Goal: Information Seeking & Learning: Learn about a topic

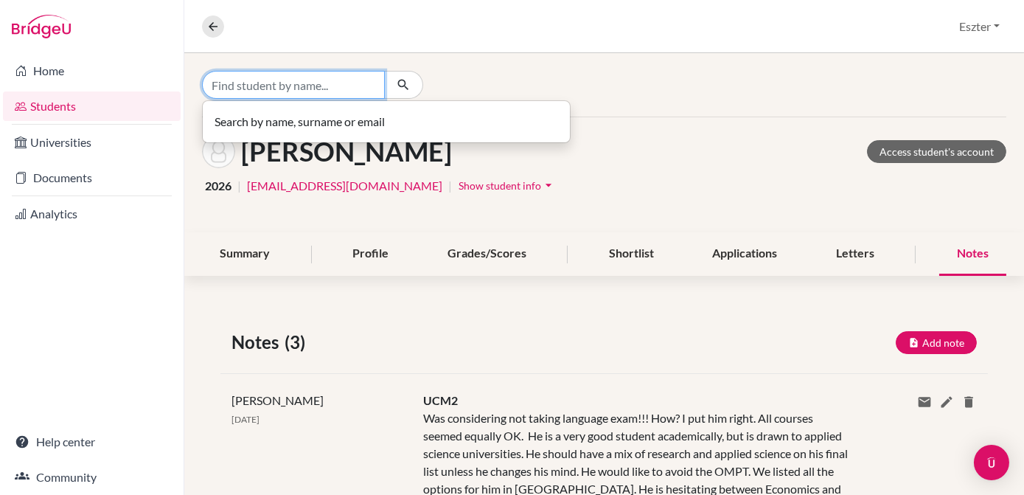
click at [338, 83] on input "Find student by name..." at bounding box center [293, 85] width 183 height 28
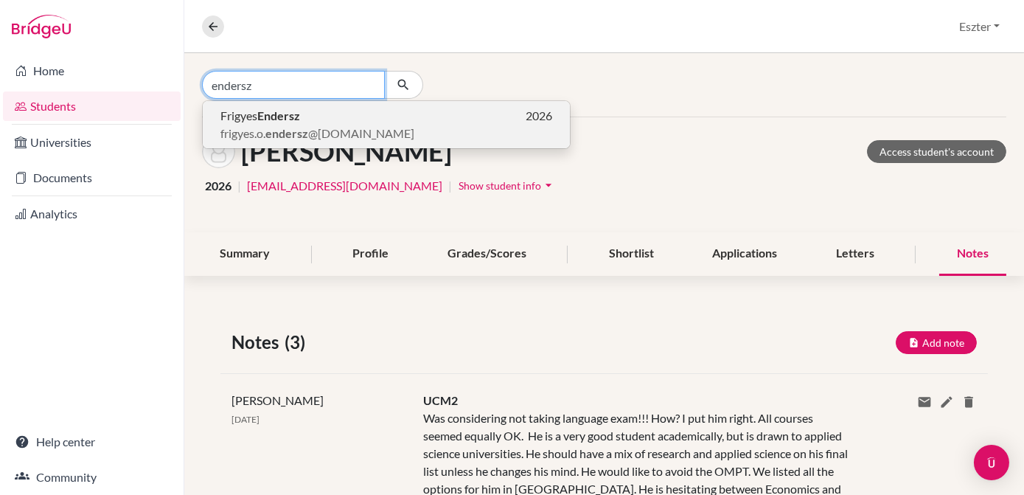
type input "endersz"
click at [318, 111] on p "Frigyes Endersz 2026" at bounding box center [387, 116] width 332 height 18
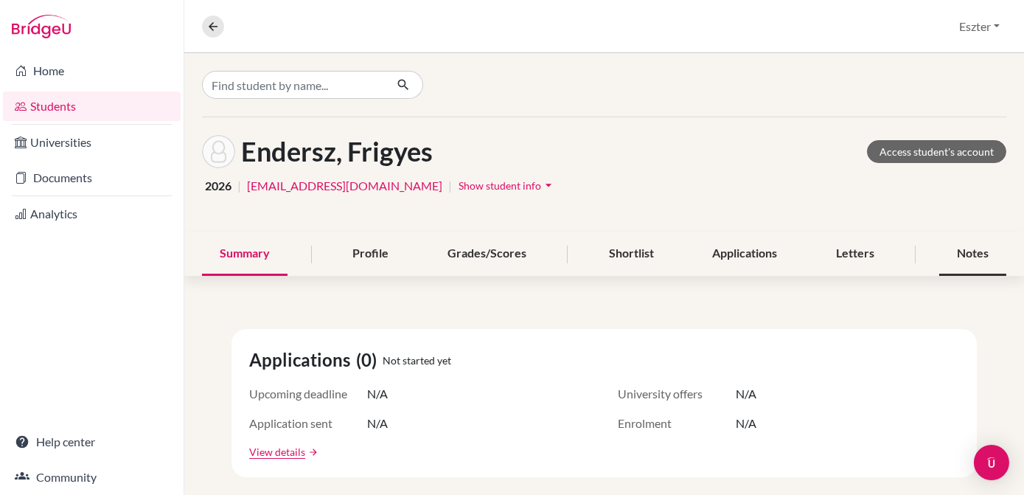
click at [962, 251] on div "Notes" at bounding box center [973, 254] width 67 height 44
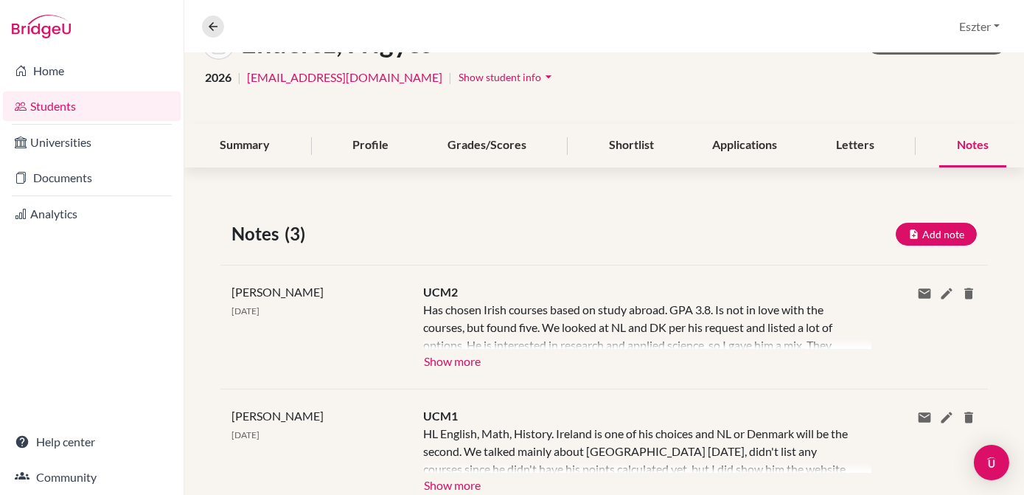
scroll to position [123, 0]
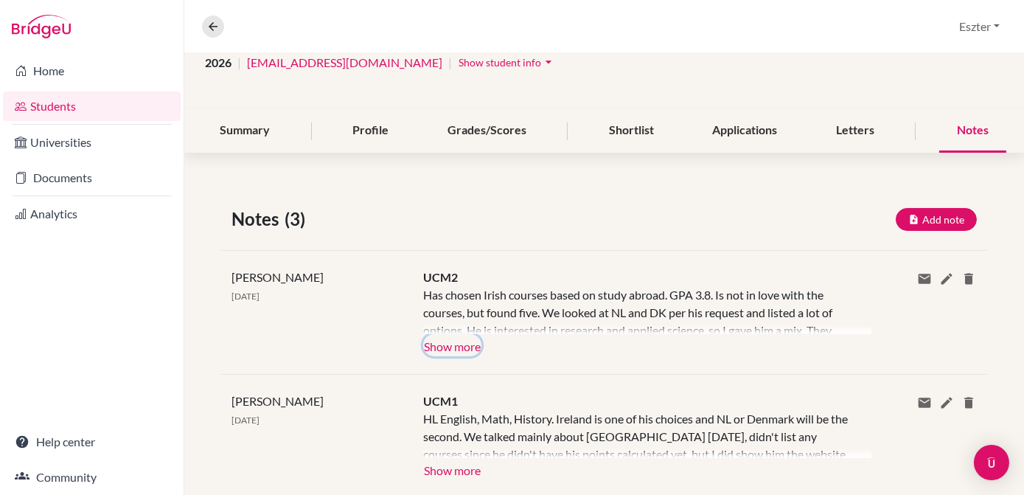
click at [457, 353] on button "Show more" at bounding box center [452, 345] width 58 height 22
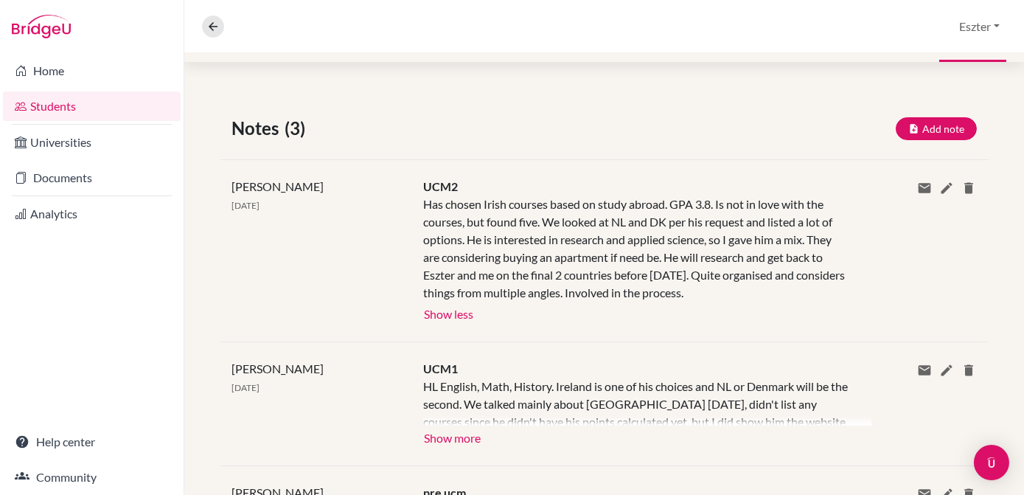
scroll to position [0, 0]
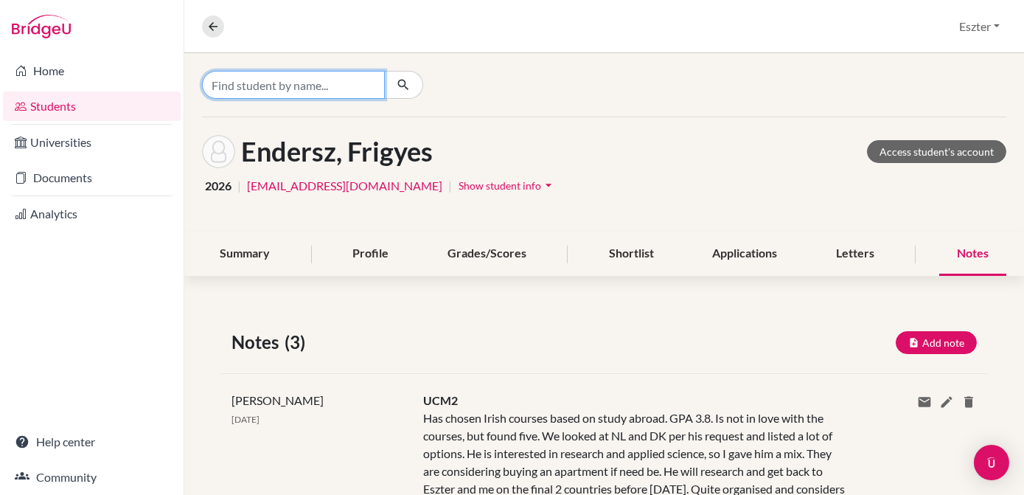
click at [372, 77] on input "Find student by name..." at bounding box center [293, 85] width 183 height 28
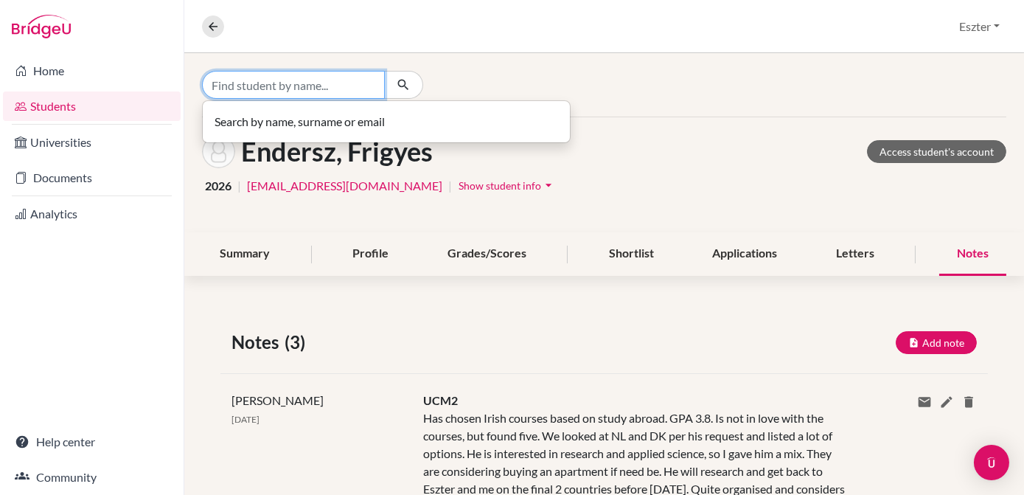
type input "o"
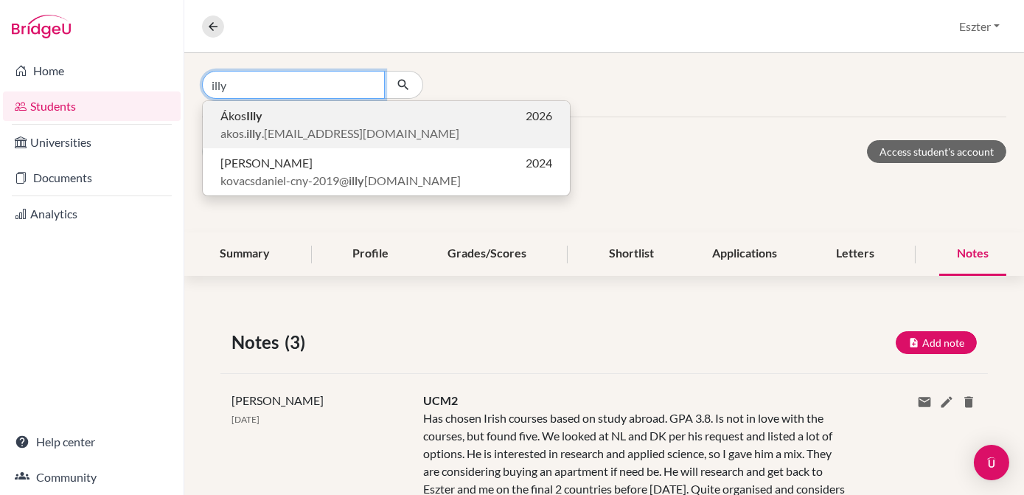
type input "illy"
click at [314, 125] on span "akos. illy .[EMAIL_ADDRESS][DOMAIN_NAME]" at bounding box center [340, 134] width 239 height 18
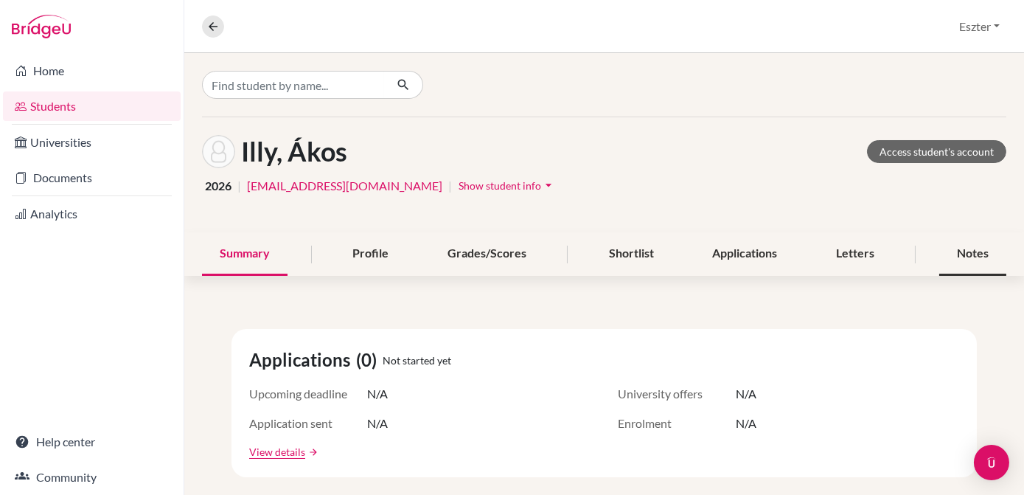
click at [965, 251] on div "Notes" at bounding box center [973, 254] width 67 height 44
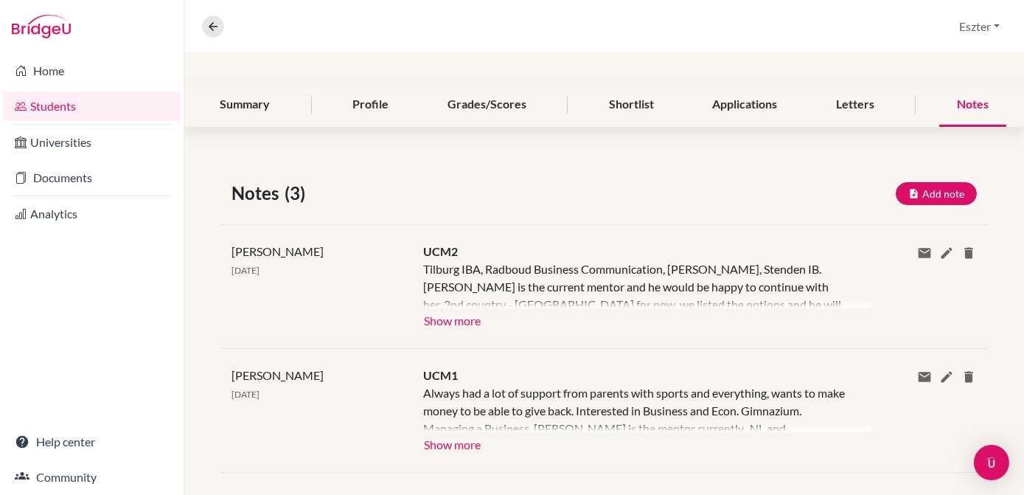
scroll to position [151, 0]
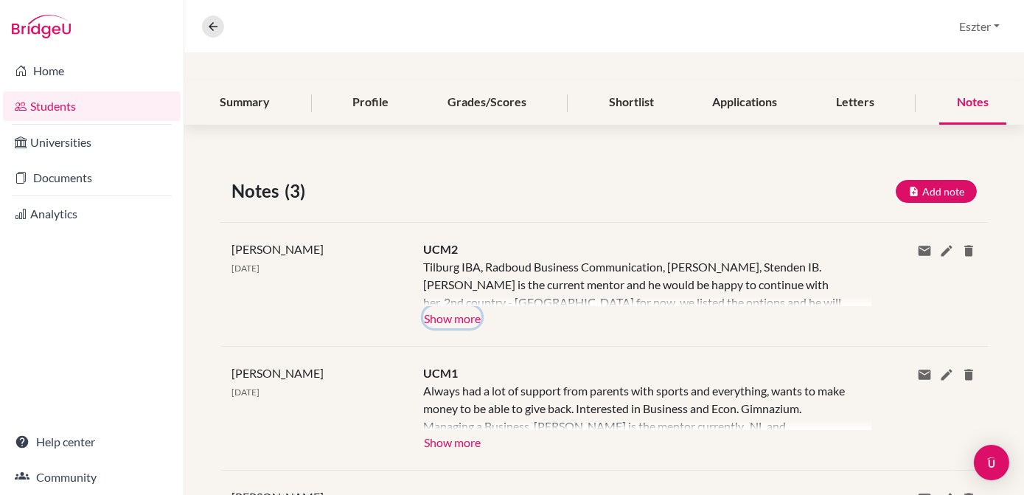
click at [452, 313] on button "Show more" at bounding box center [452, 317] width 58 height 22
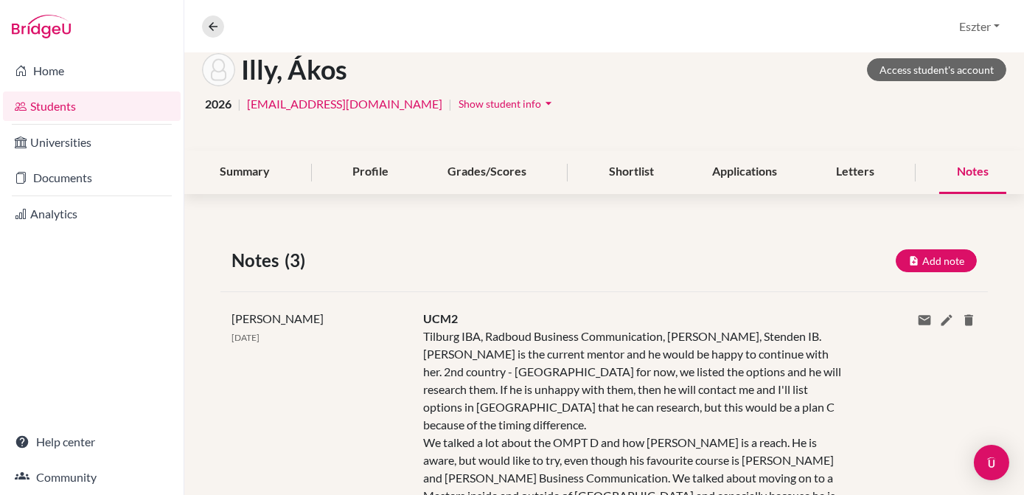
scroll to position [0, 0]
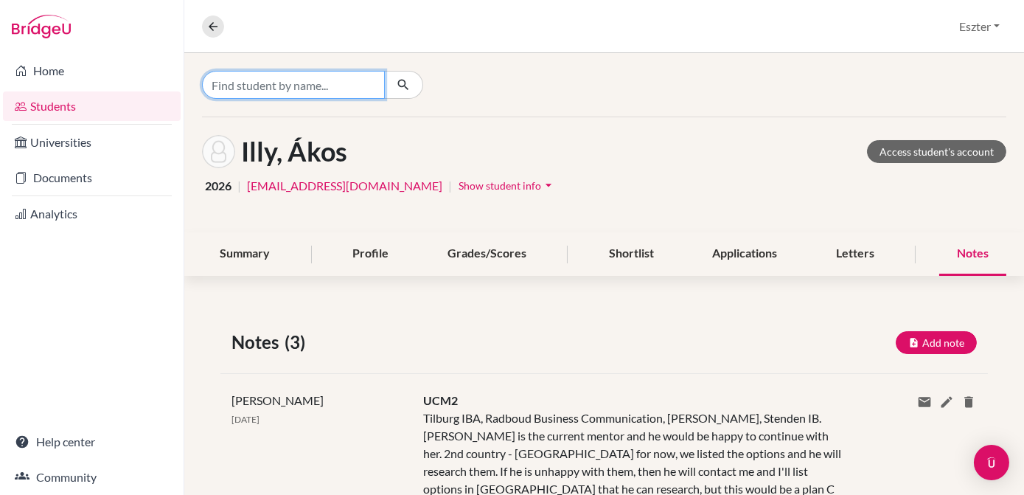
click at [352, 73] on input "Find student by name..." at bounding box center [293, 85] width 183 height 28
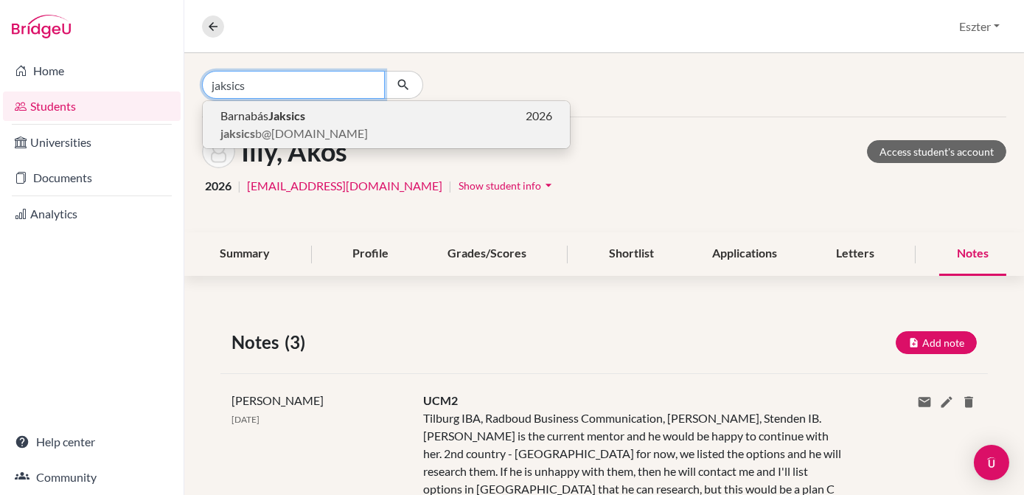
type input "jaksics"
click at [312, 130] on span "jaksics b@[DOMAIN_NAME]" at bounding box center [295, 134] width 148 height 18
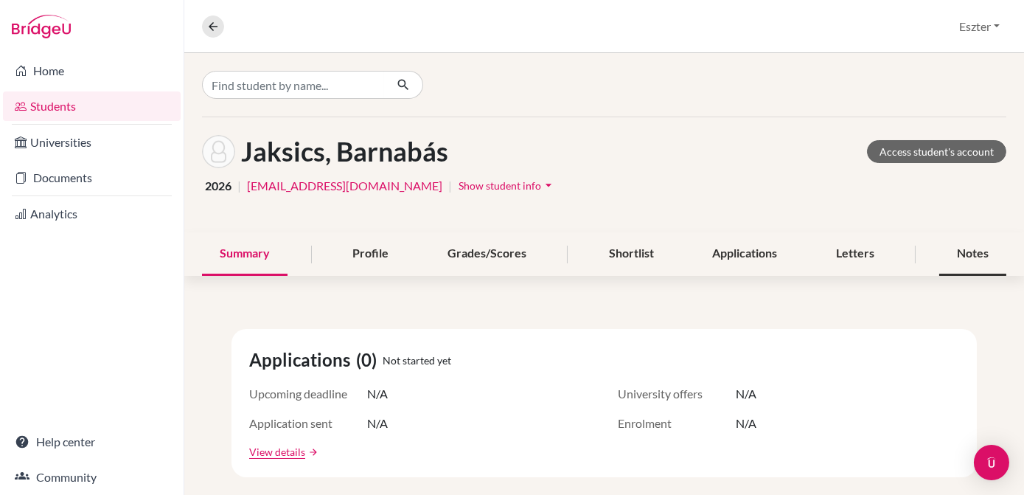
click at [966, 257] on div "Notes" at bounding box center [973, 254] width 67 height 44
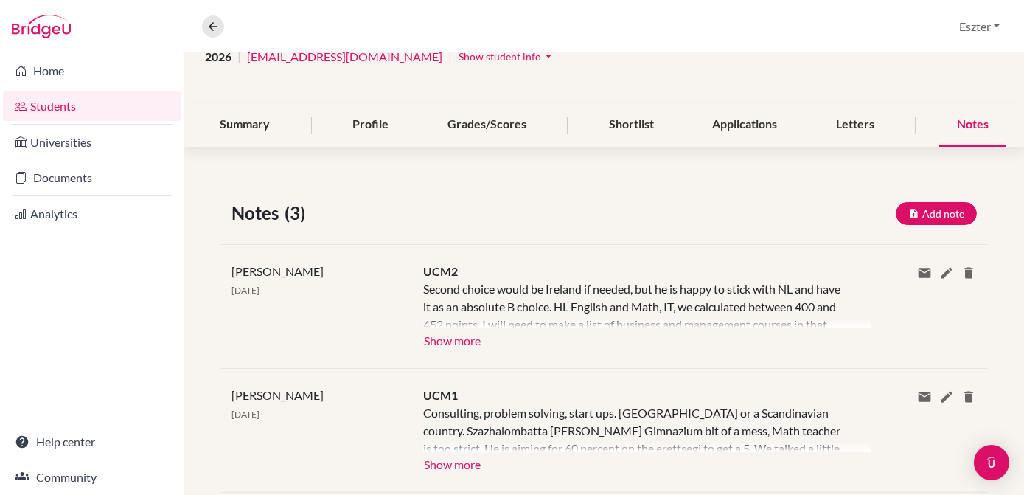
scroll to position [131, 0]
click at [423, 337] on button "Show more" at bounding box center [452, 338] width 58 height 22
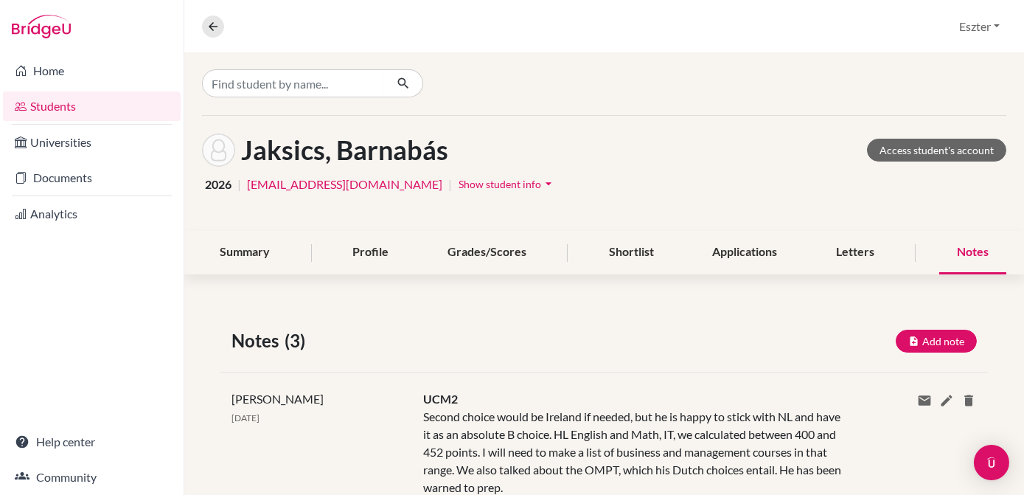
scroll to position [0, 0]
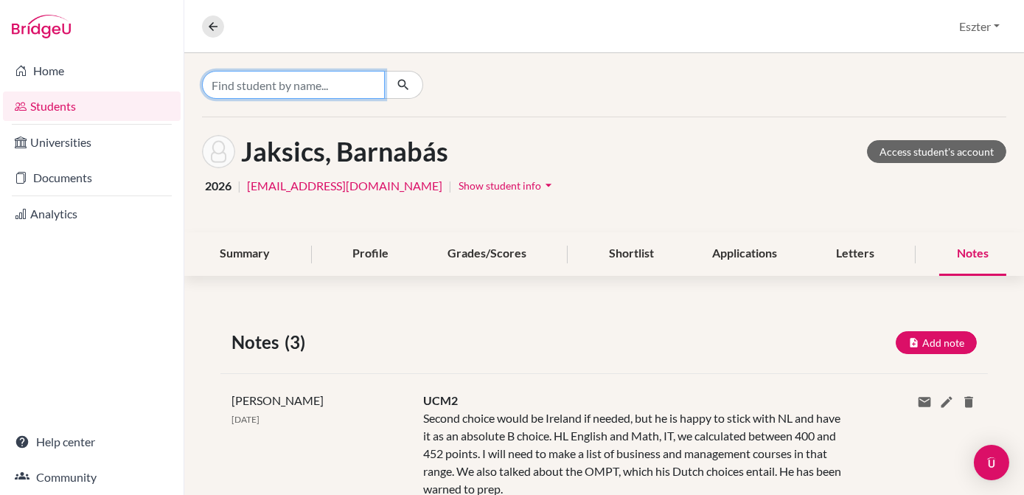
click at [372, 81] on input "Find student by name..." at bounding box center [293, 85] width 183 height 28
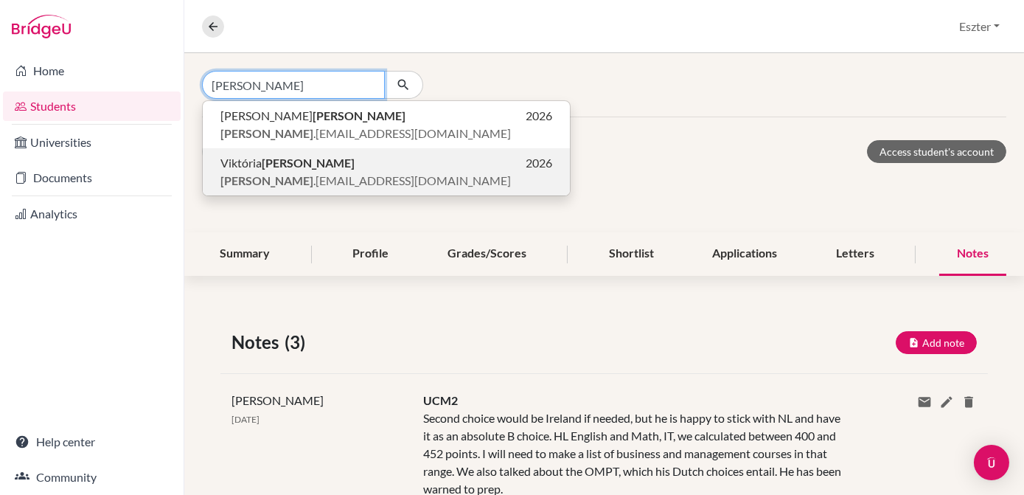
type input "[PERSON_NAME]"
click at [317, 172] on span "[PERSON_NAME] .[PERSON_NAME][EMAIL_ADDRESS][DOMAIN_NAME]" at bounding box center [366, 181] width 291 height 18
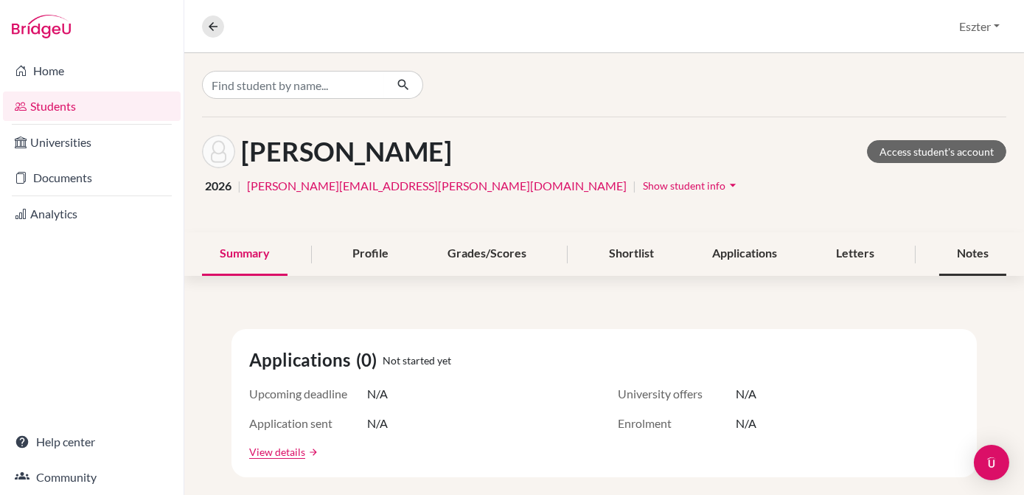
click at [969, 248] on div "Notes" at bounding box center [973, 254] width 67 height 44
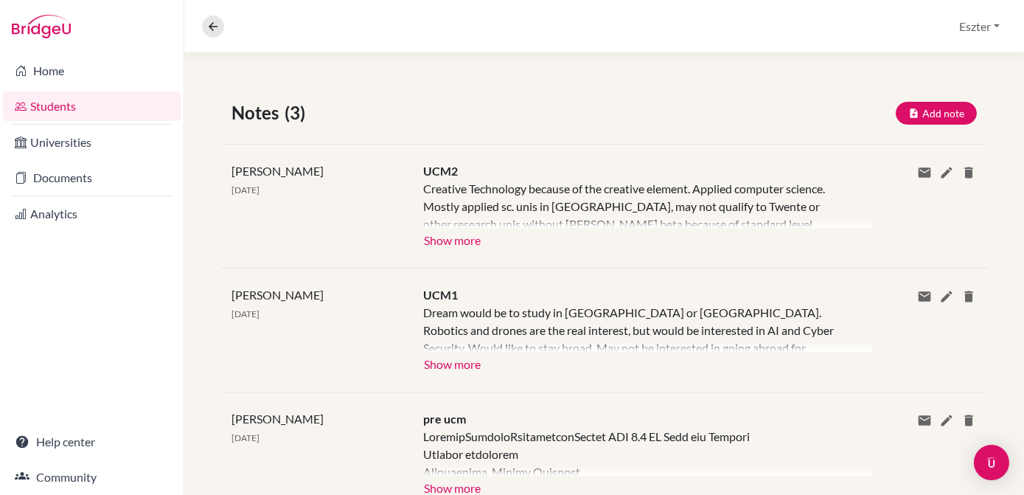
scroll to position [233, 0]
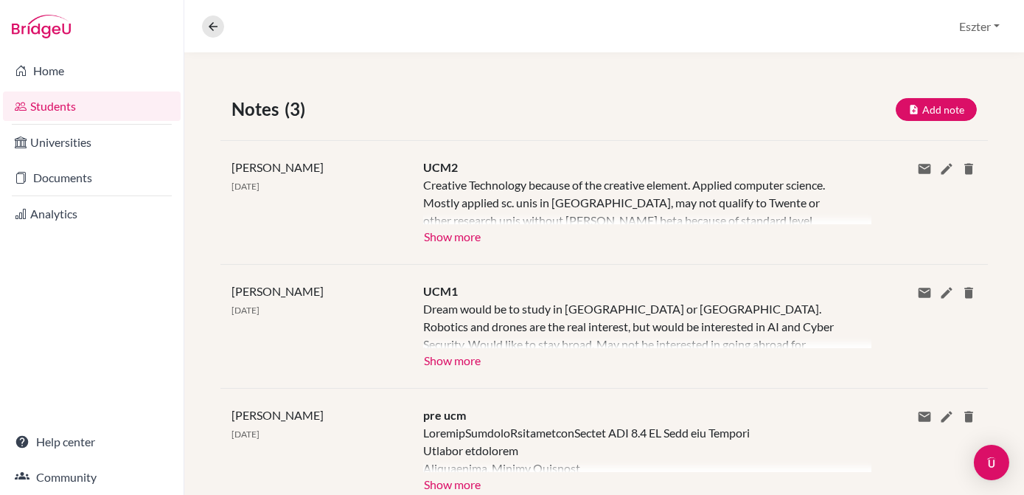
click at [449, 246] on div "[PERSON_NAME] [DATE] UCM2 Creative Technology because of the creative element. …" at bounding box center [605, 202] width 768 height 124
click at [446, 235] on button "Show more" at bounding box center [452, 235] width 58 height 22
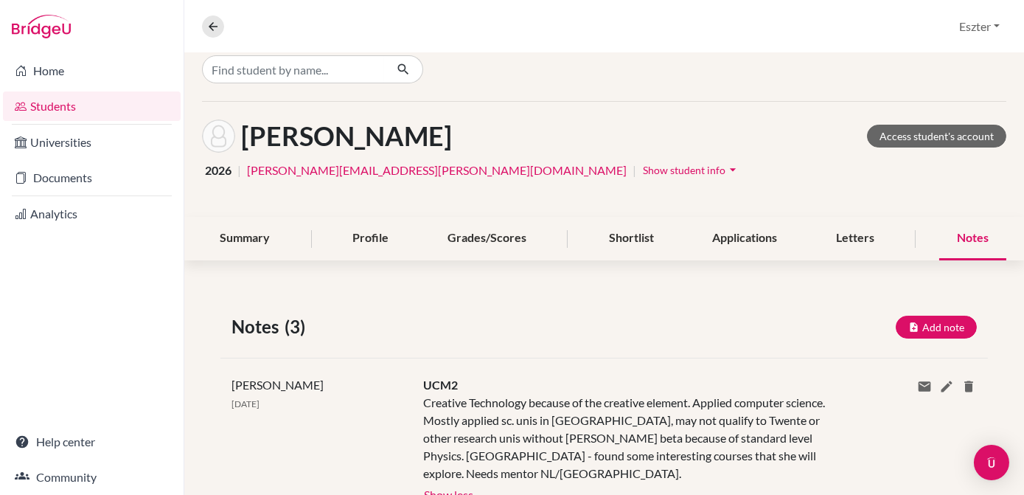
scroll to position [0, 0]
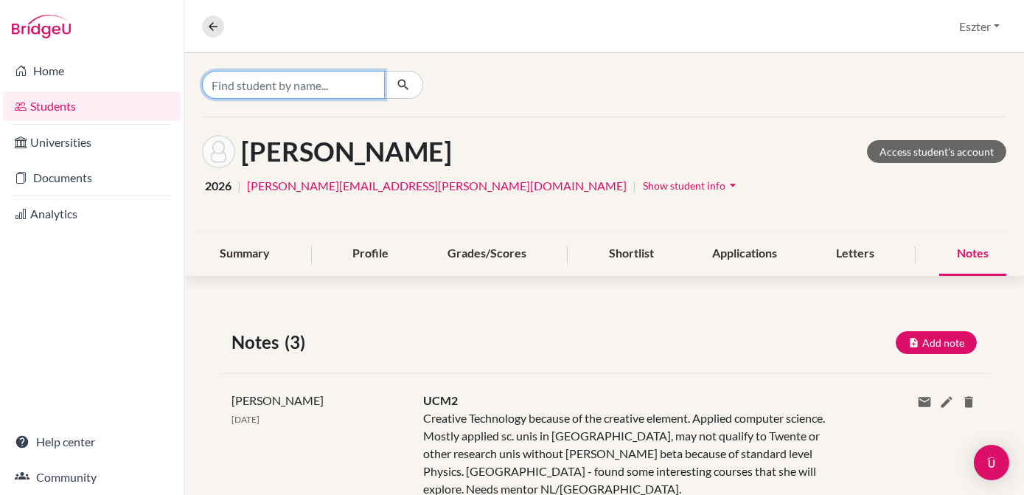
click at [373, 83] on input "Find student by name..." at bounding box center [293, 85] width 183 height 28
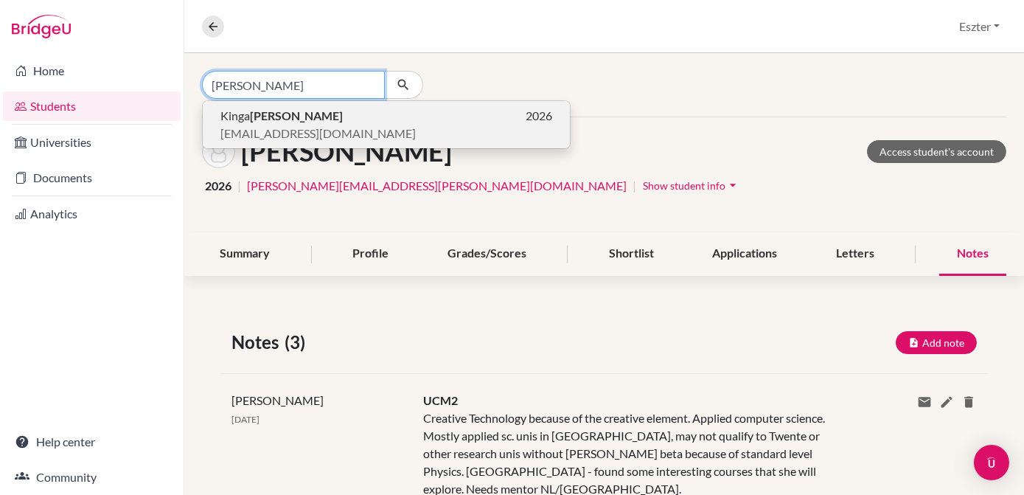
type input "[PERSON_NAME]"
click at [295, 122] on p "[PERSON_NAME] 2026" at bounding box center [387, 116] width 332 height 18
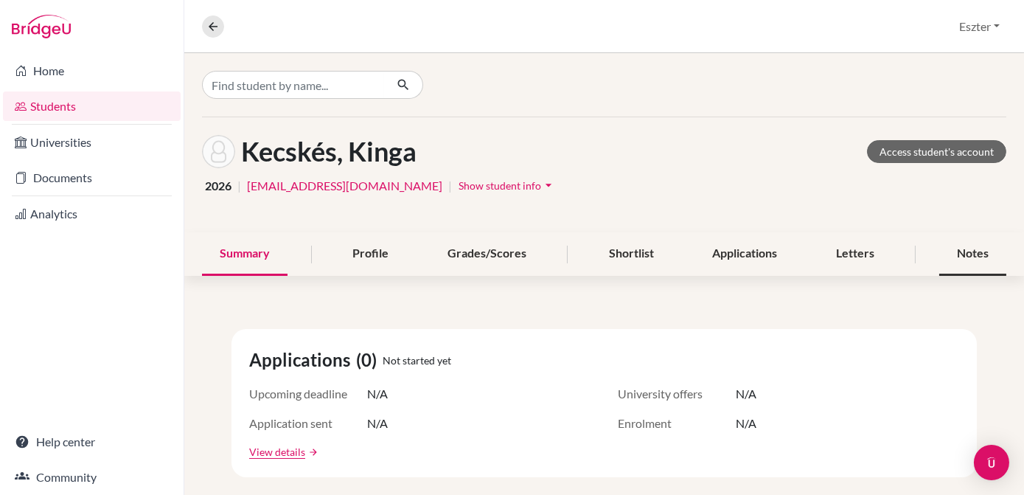
click at [963, 254] on div "Notes" at bounding box center [973, 254] width 67 height 44
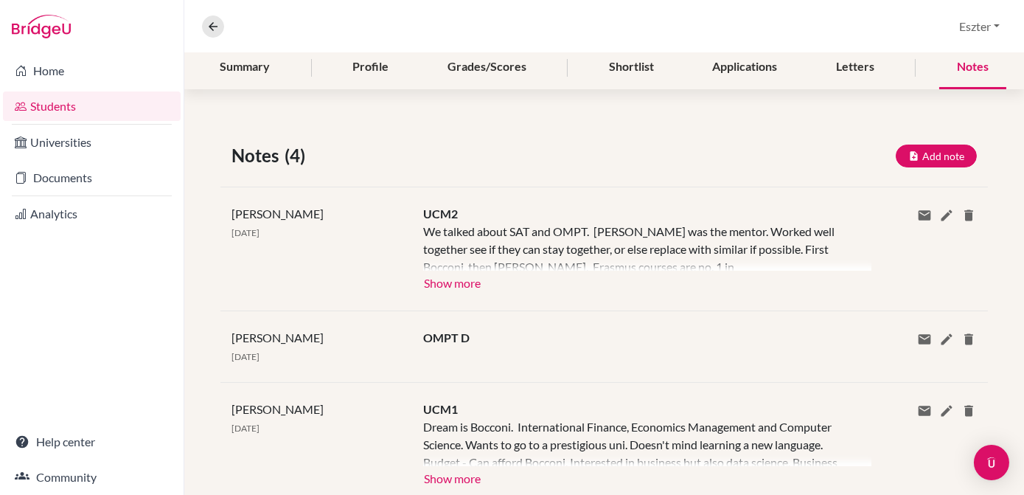
scroll to position [207, 0]
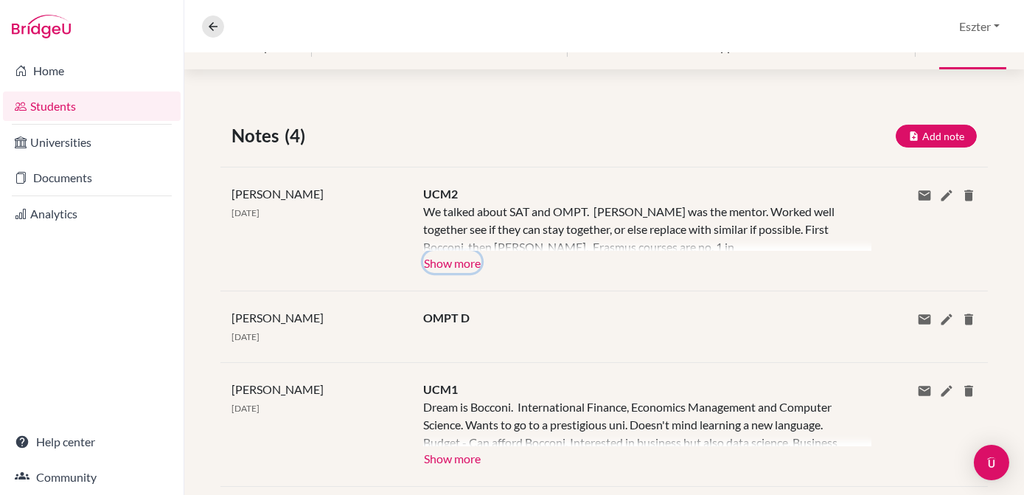
click at [456, 261] on button "Show more" at bounding box center [452, 262] width 58 height 22
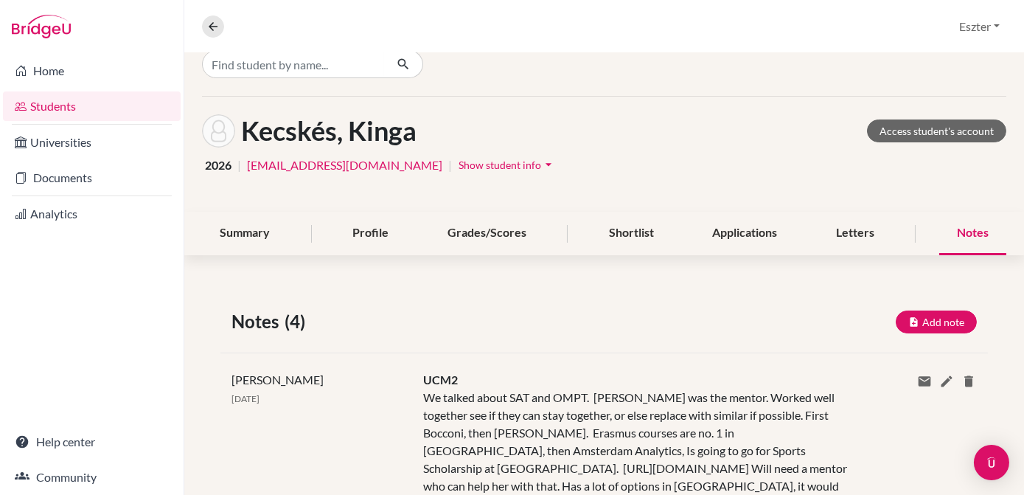
scroll to position [0, 0]
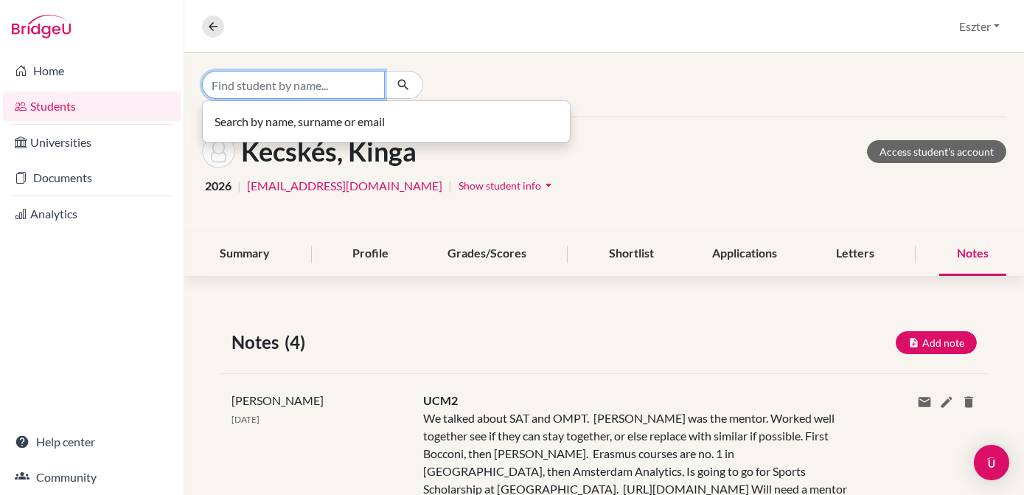
click at [361, 83] on input "Find student by name..." at bounding box center [293, 85] width 183 height 28
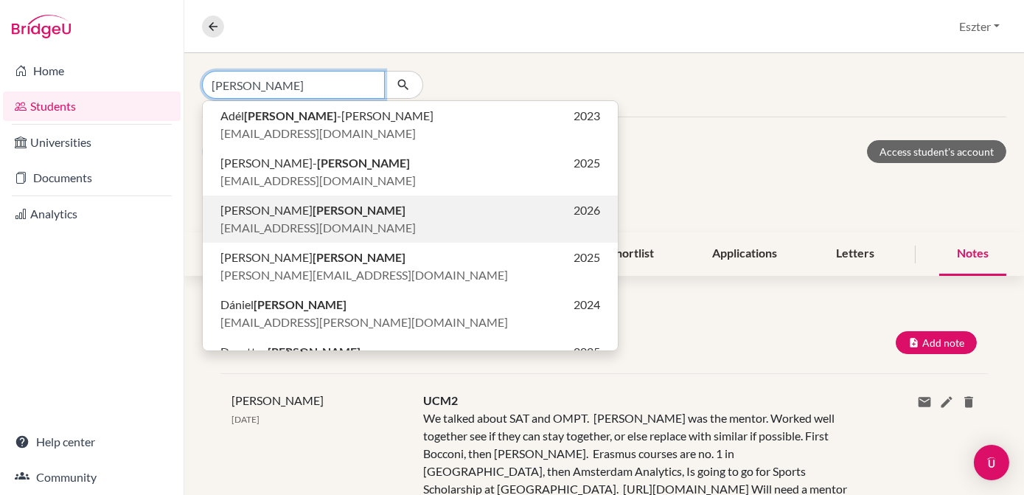
type input "[PERSON_NAME]"
click at [280, 219] on span "[EMAIL_ADDRESS][DOMAIN_NAME]" at bounding box center [318, 228] width 195 height 18
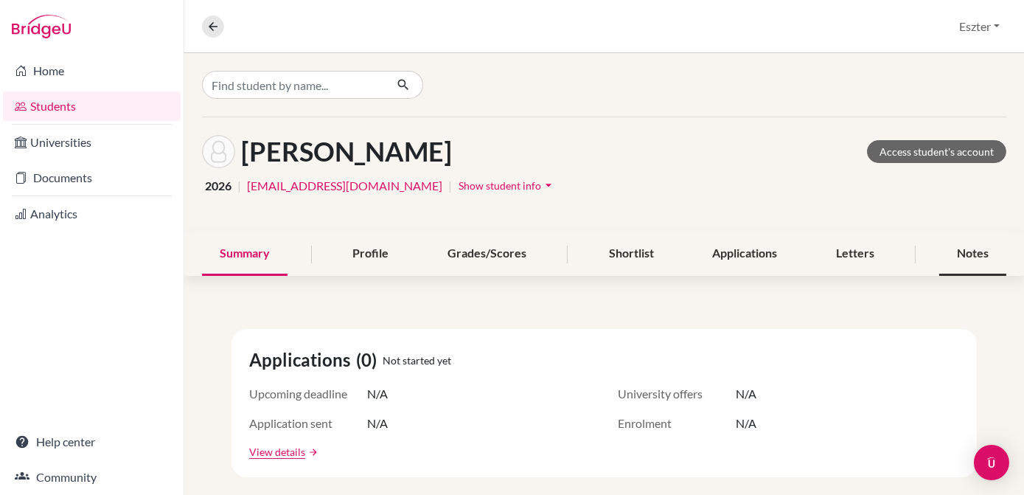
click at [962, 251] on div "Notes" at bounding box center [973, 254] width 67 height 44
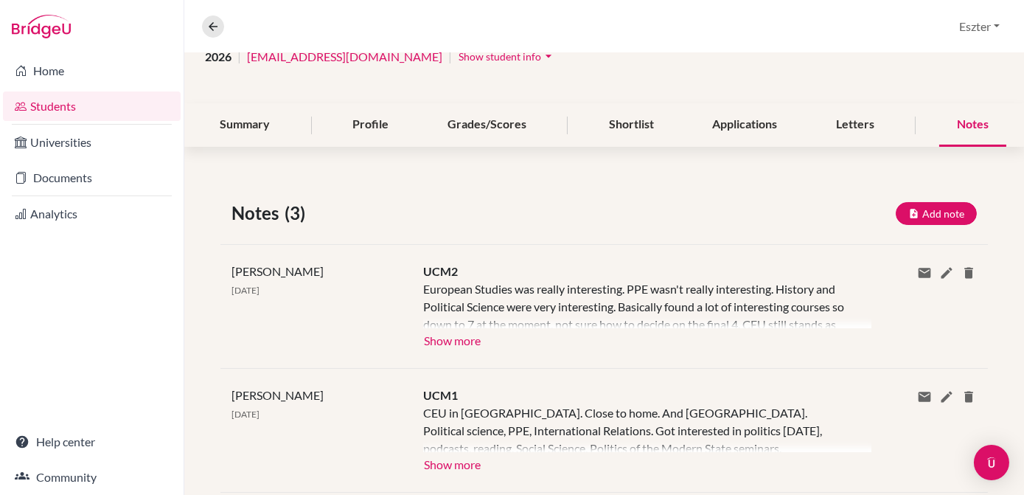
scroll to position [131, 0]
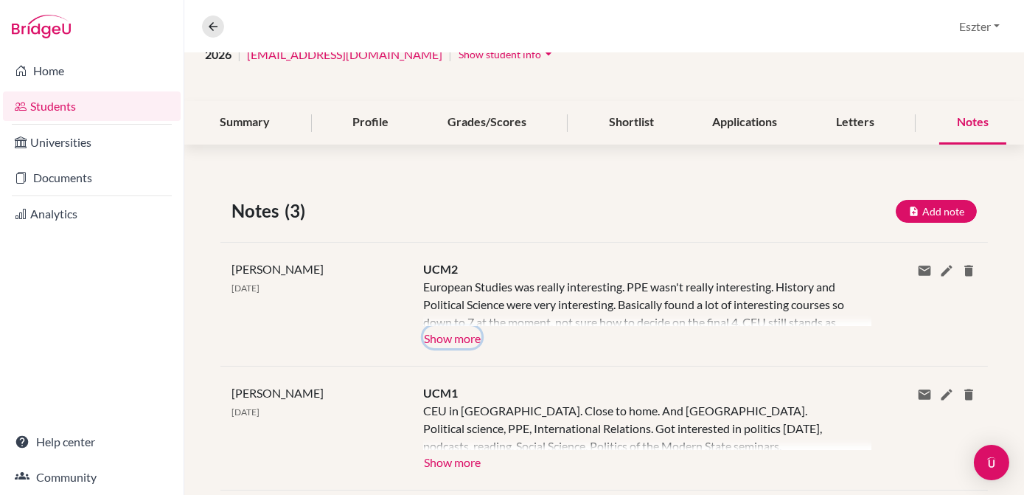
click at [462, 336] on button "Show more" at bounding box center [452, 337] width 58 height 22
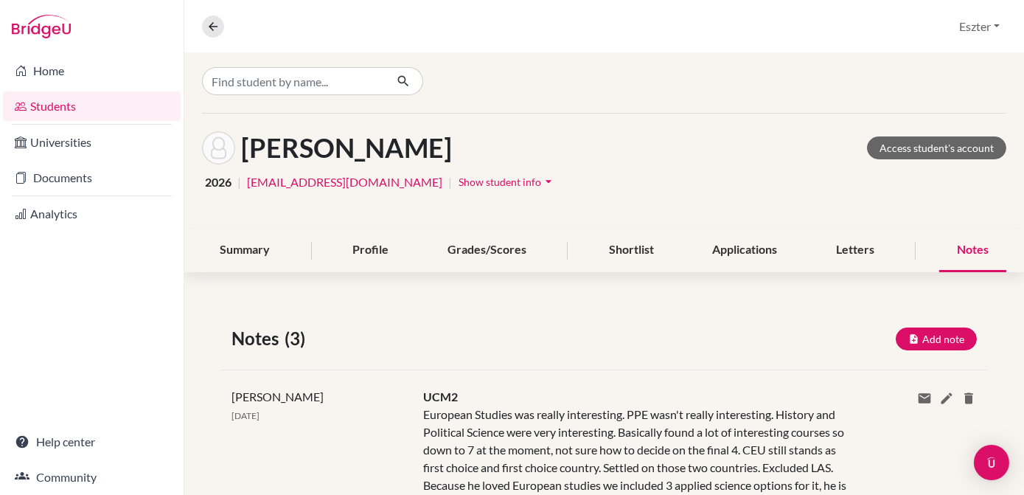
scroll to position [0, 0]
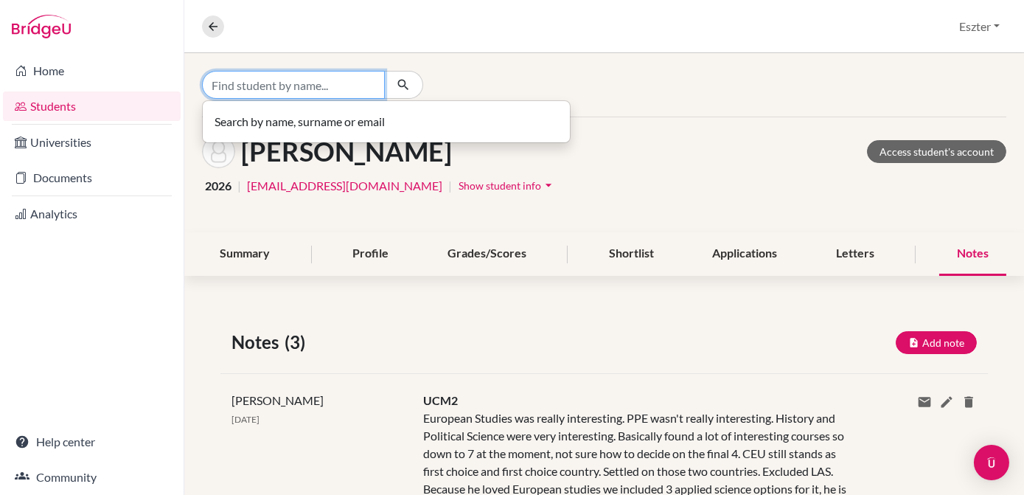
click at [350, 91] on input "Find student by name..." at bounding box center [293, 85] width 183 height 28
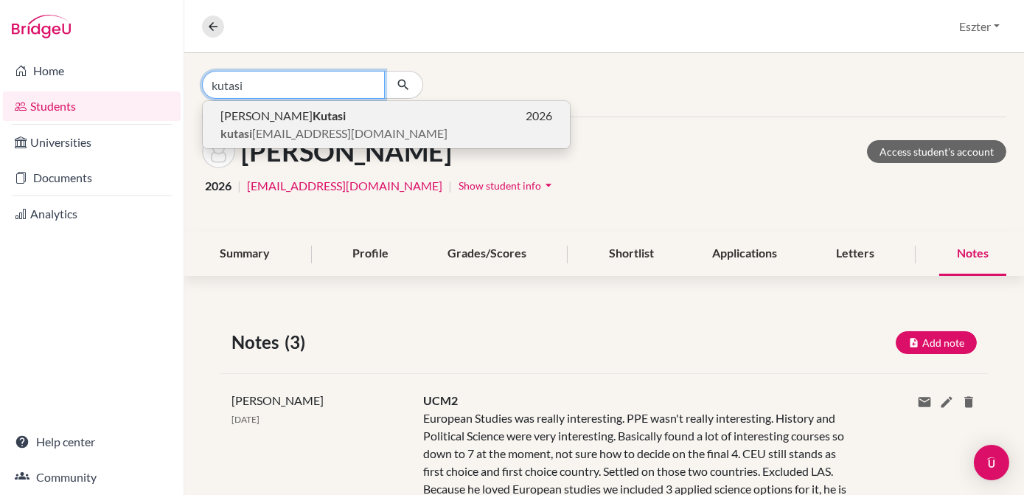
type input "kutasi"
click at [319, 117] on p "[PERSON_NAME] 2026" at bounding box center [387, 116] width 332 height 18
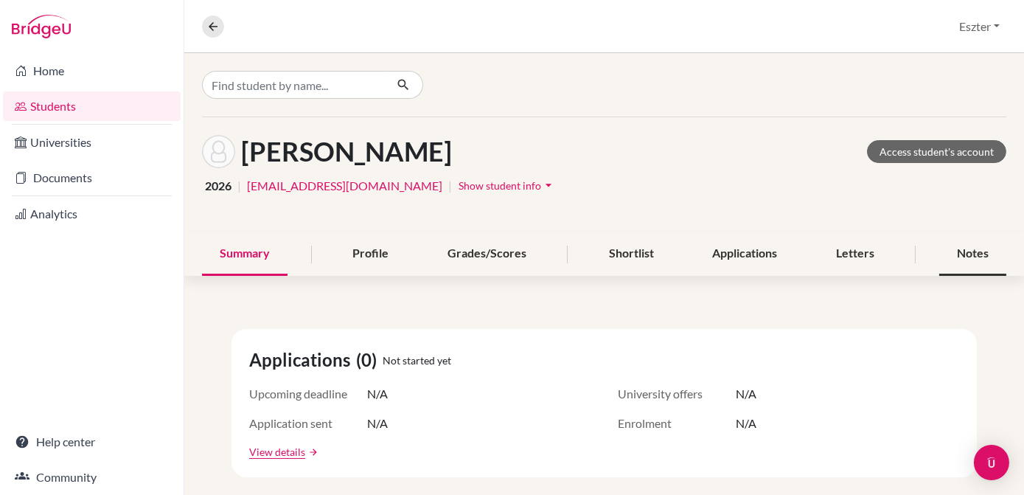
click at [958, 251] on div "Notes" at bounding box center [973, 254] width 67 height 44
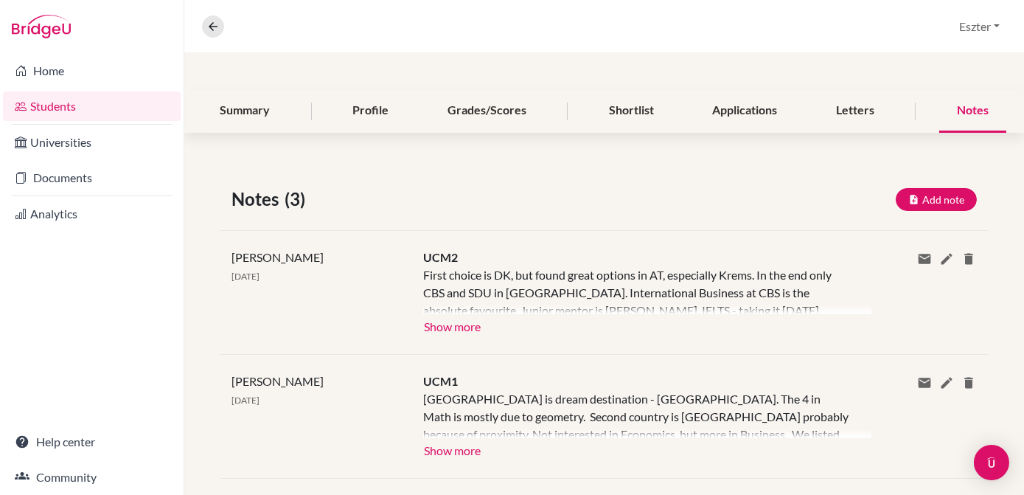
scroll to position [144, 0]
click at [440, 326] on button "Show more" at bounding box center [452, 324] width 58 height 22
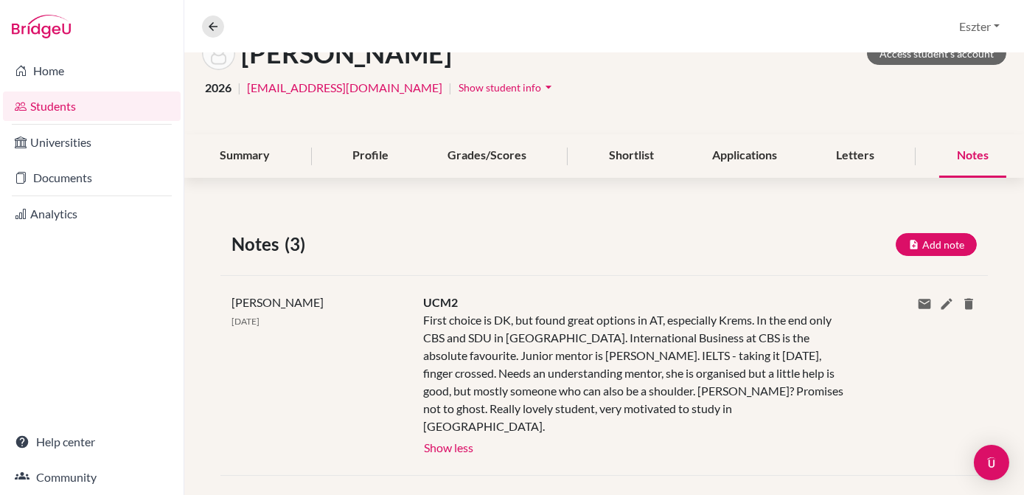
scroll to position [0, 0]
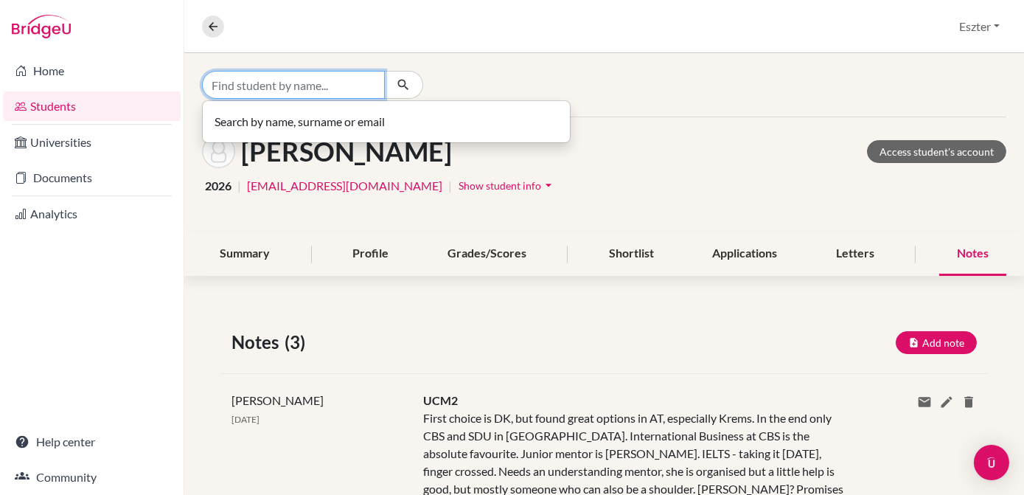
click at [372, 86] on input "Find student by name..." at bounding box center [293, 85] width 183 height 28
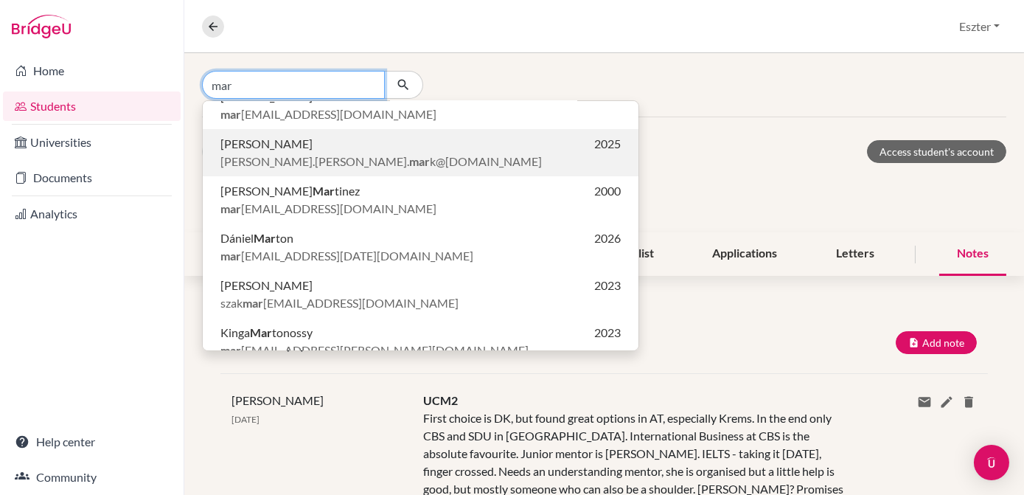
scroll to position [114, 0]
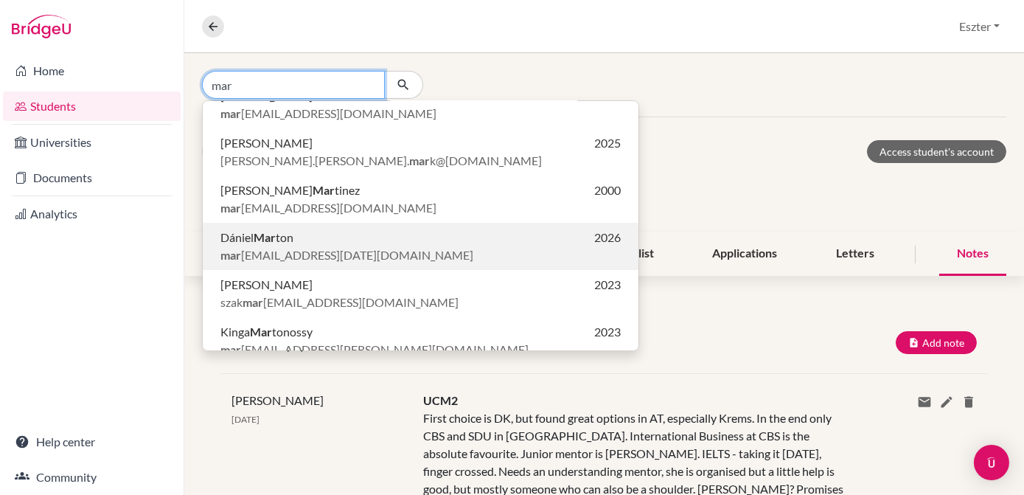
type input "mar"
click at [341, 256] on span "mar [EMAIL_ADDRESS][DATE][DOMAIN_NAME]" at bounding box center [347, 255] width 253 height 18
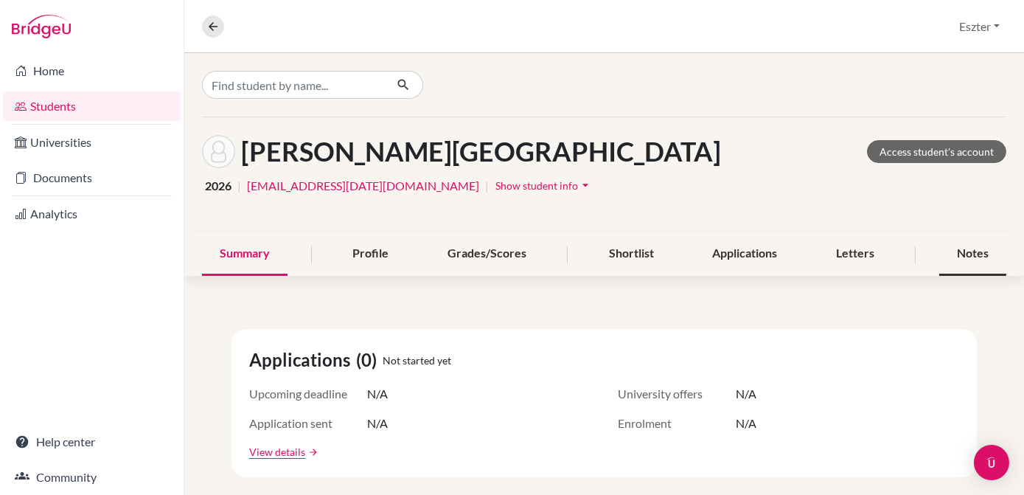
click at [972, 246] on div "Notes" at bounding box center [973, 254] width 67 height 44
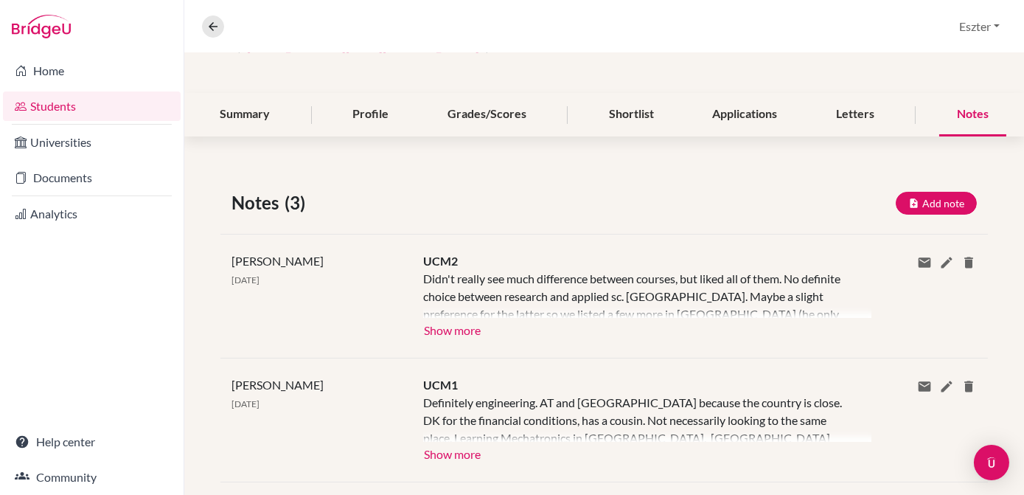
scroll to position [154, 0]
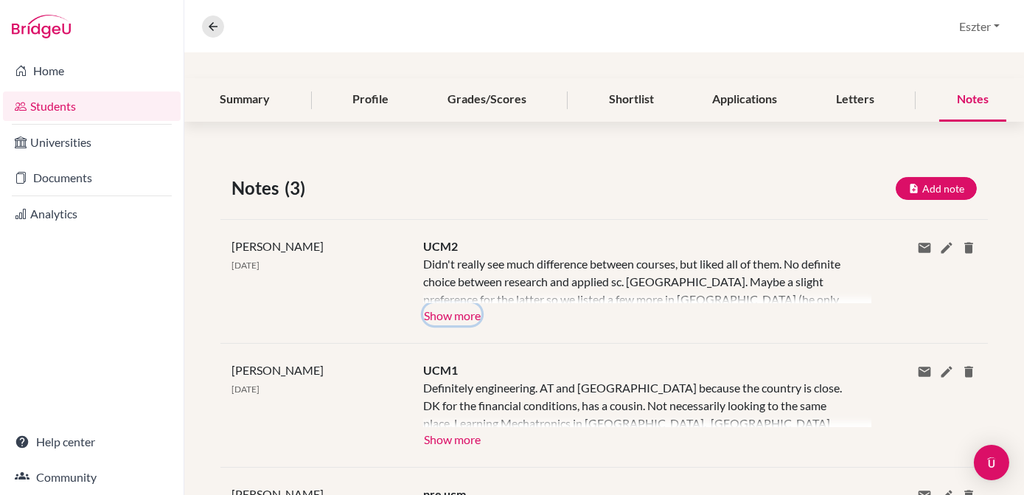
click at [443, 319] on button "Show more" at bounding box center [452, 314] width 58 height 22
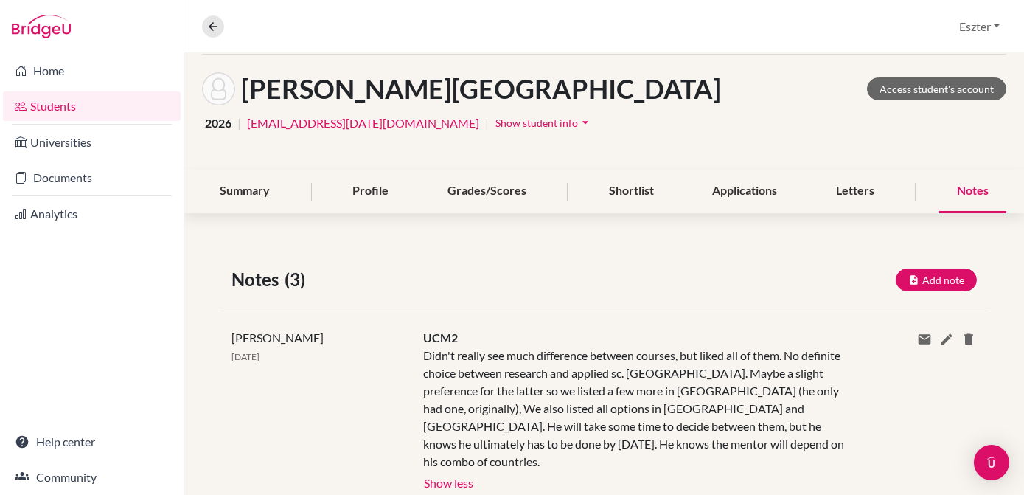
scroll to position [0, 0]
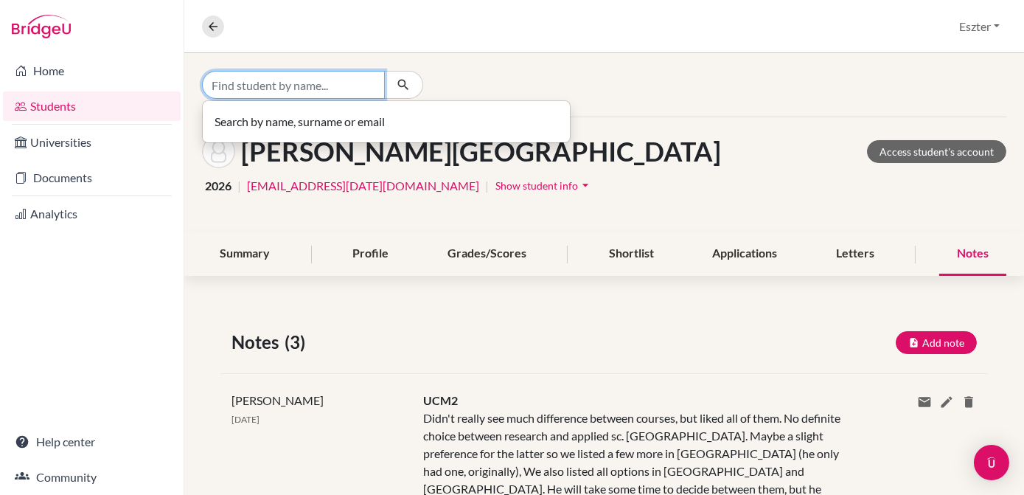
click at [342, 88] on input "Find student by name..." at bounding box center [293, 85] width 183 height 28
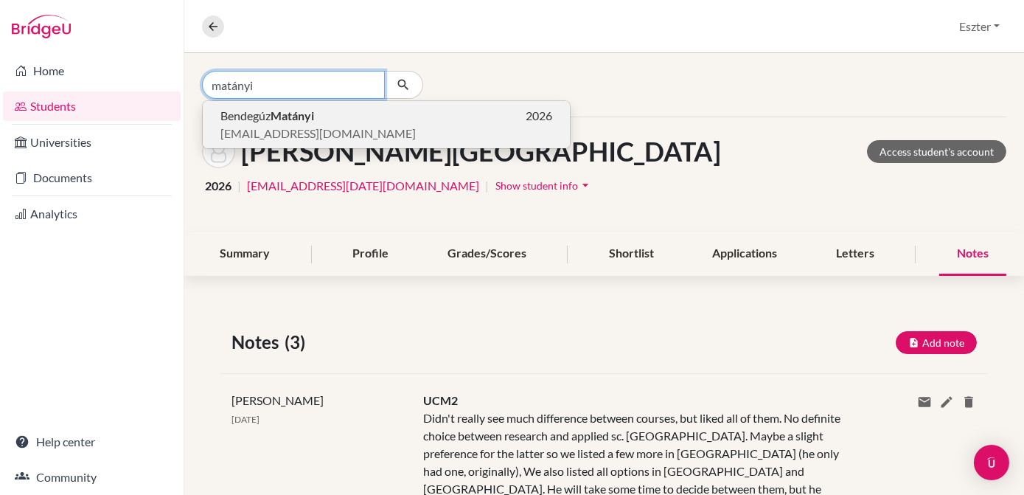
type input "matányi"
click at [308, 115] on b "Matányi" at bounding box center [293, 115] width 44 height 14
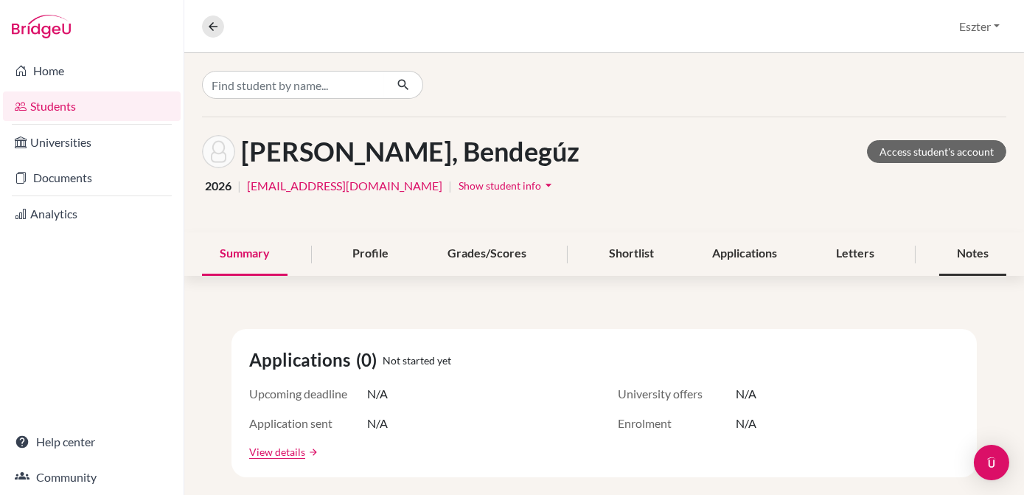
click at [965, 256] on div "Notes" at bounding box center [973, 254] width 67 height 44
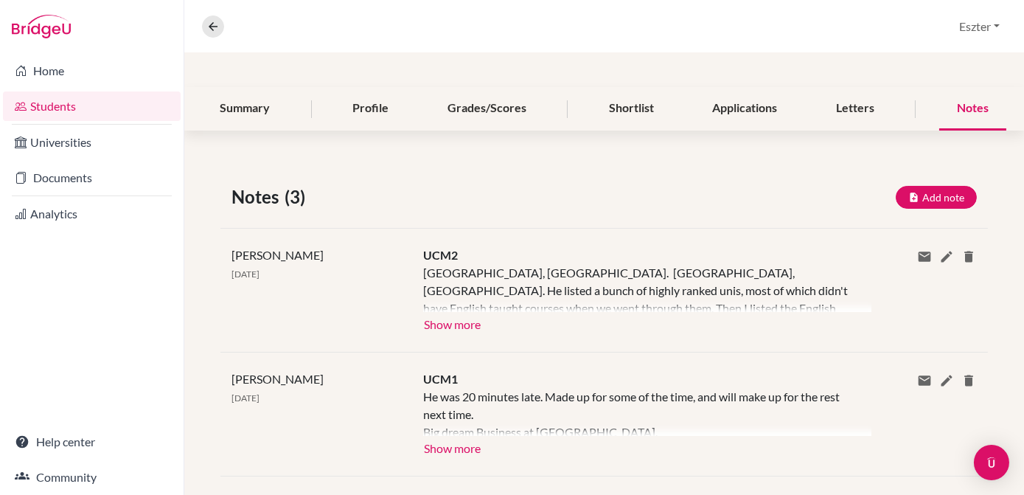
scroll to position [164, 0]
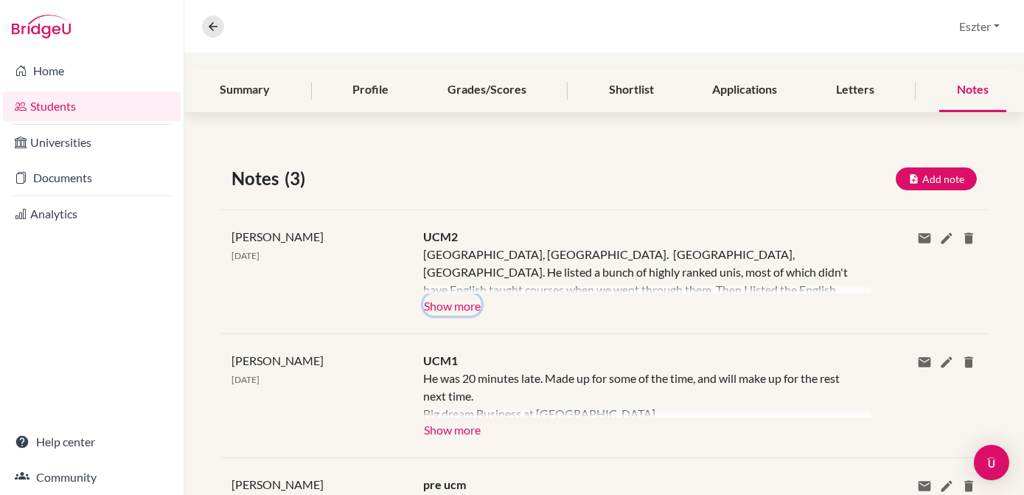
click at [438, 305] on button "Show more" at bounding box center [452, 305] width 58 height 22
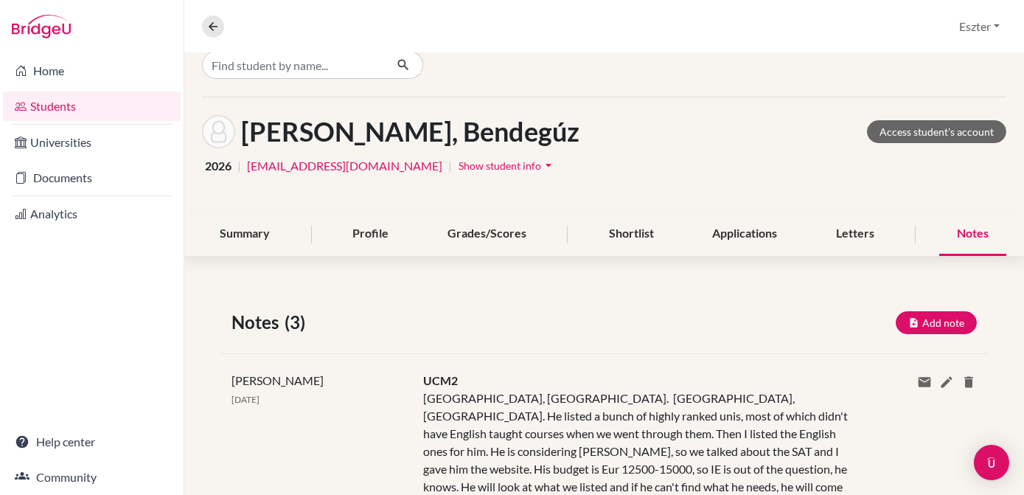
scroll to position [0, 0]
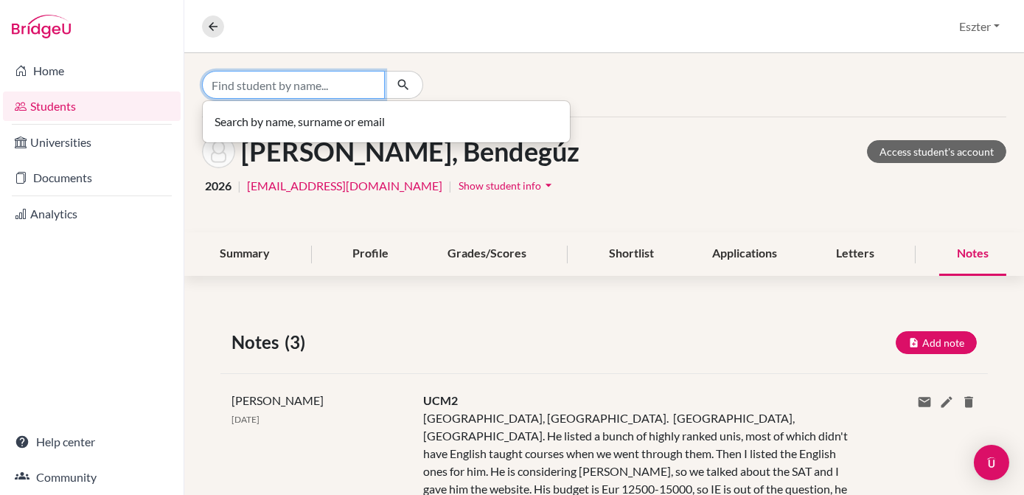
click at [370, 86] on input "Find student by name..." at bounding box center [293, 85] width 183 height 28
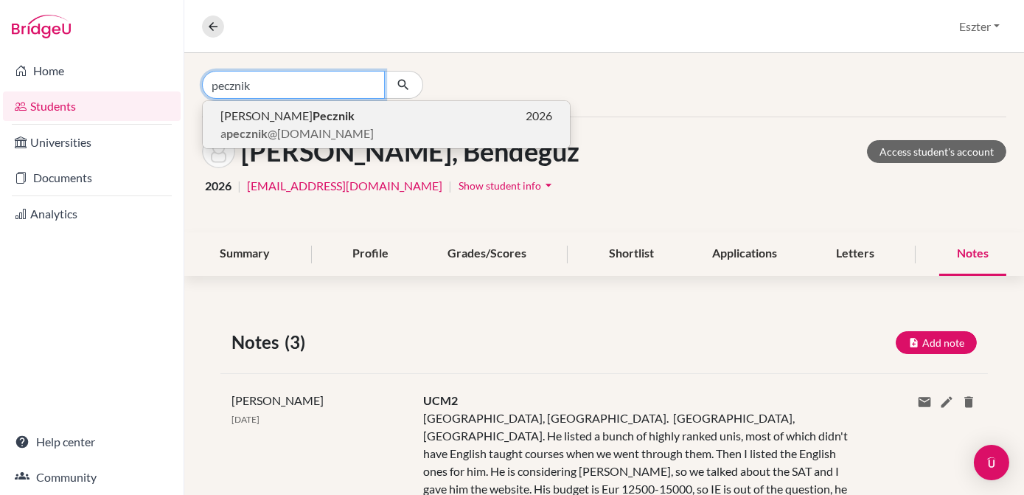
type input "pecznik"
click at [326, 126] on span "a pecznik @[DOMAIN_NAME]" at bounding box center [297, 134] width 153 height 18
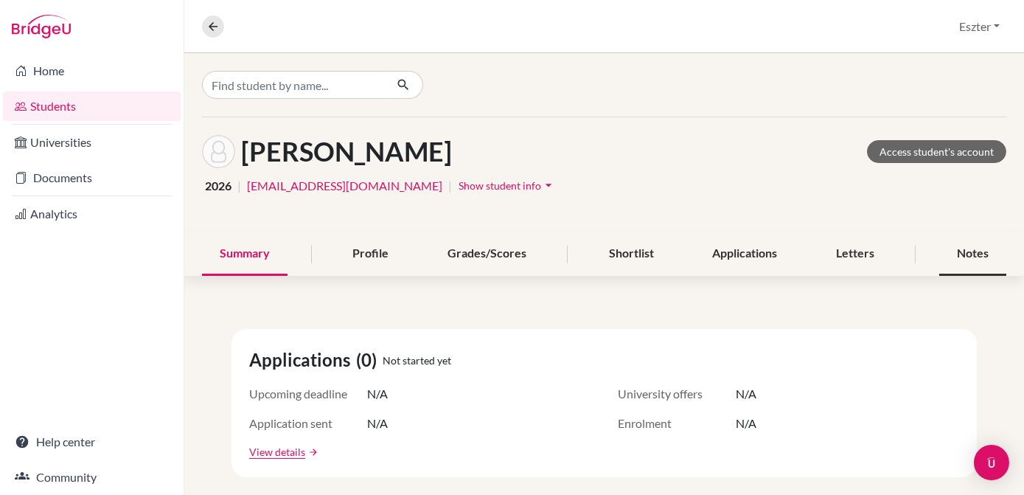
click at [975, 249] on div "Notes" at bounding box center [973, 254] width 67 height 44
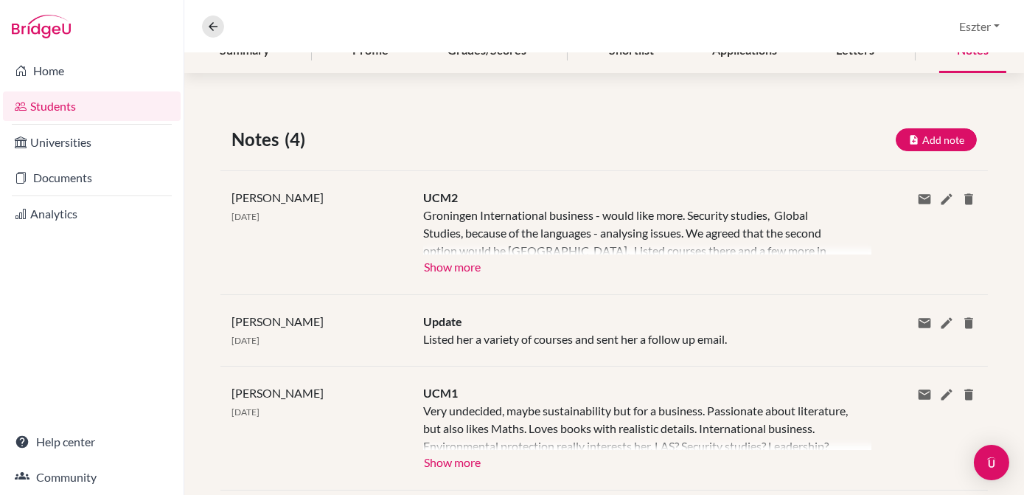
scroll to position [204, 0]
click at [435, 268] on button "Show more" at bounding box center [452, 265] width 58 height 22
